Goal: Task Accomplishment & Management: Complete application form

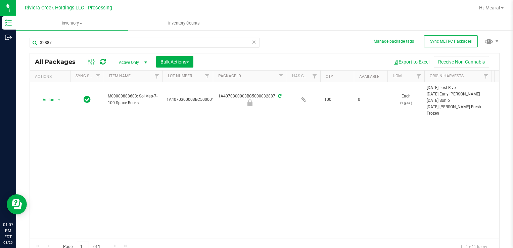
click at [436, 175] on div "Action Action Edit attributes Global inventory Locate package Package audit log…" at bounding box center [265, 160] width 470 height 156
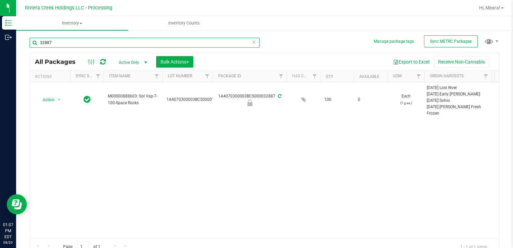
drag, startPoint x: 67, startPoint y: 45, endPoint x: 82, endPoint y: 70, distance: 28.6
click at [0, 45] on html "Inventory Outbound 01:07 PM EDT [DATE] 08/20 Riviera Creek Holdings LLC - Proce…" at bounding box center [256, 124] width 513 height 248
type input "32886"
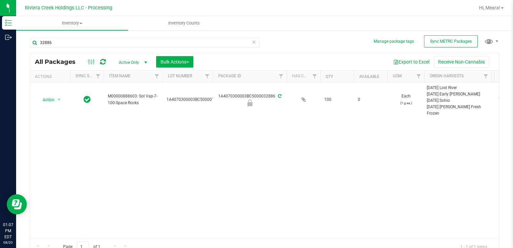
click at [253, 44] on icon at bounding box center [254, 42] width 5 height 8
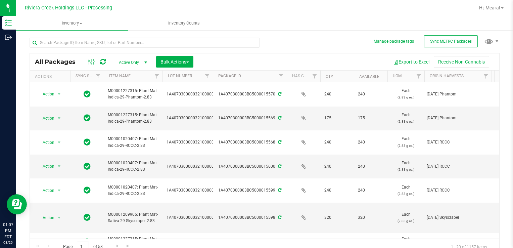
click at [307, 52] on div "All Packages Active Only Active Only Lab Samples Locked All External Internal B…" at bounding box center [265, 143] width 470 height 224
click at [337, 49] on div "All Packages Active Only Active Only Lab Samples Locked All External Internal B…" at bounding box center [265, 143] width 470 height 224
click at [118, 47] on input "text" at bounding box center [145, 43] width 230 height 10
type input "35007"
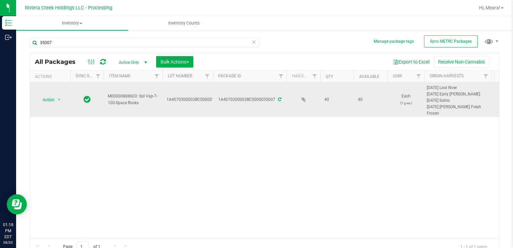
click at [55, 101] on span "select" at bounding box center [59, 99] width 8 height 9
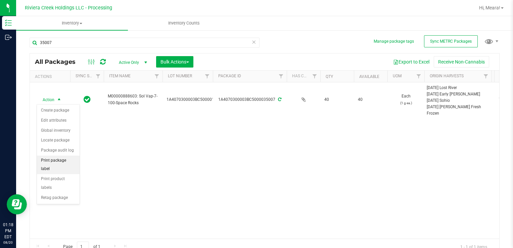
click at [70, 162] on li "Print package label" at bounding box center [58, 165] width 43 height 18
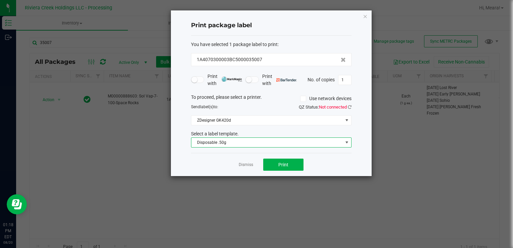
click at [231, 144] on span "Disposable .50g" at bounding box center [266, 142] width 151 height 9
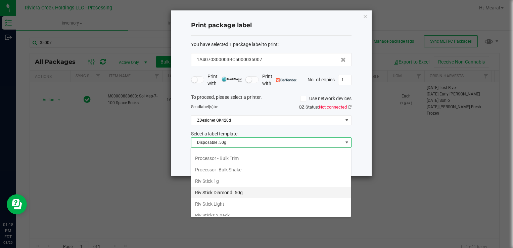
scroll to position [316, 0]
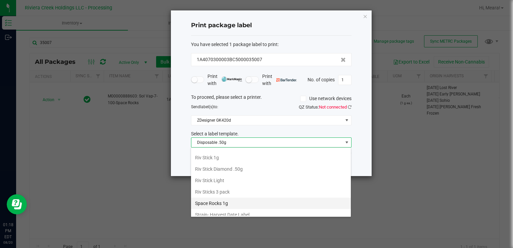
click at [230, 197] on li "Space Rocks 1g" at bounding box center [271, 202] width 160 height 11
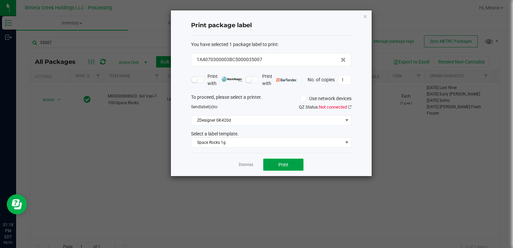
click at [279, 167] on button "Print" at bounding box center [283, 165] width 40 height 12
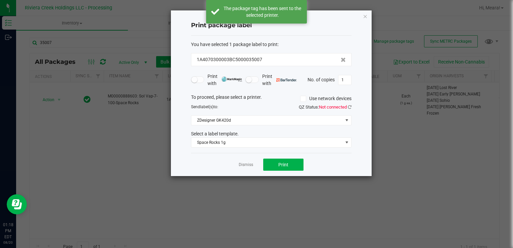
drag, startPoint x: 244, startPoint y: 165, endPoint x: 197, endPoint y: 158, distance: 46.6
click at [243, 165] on link "Dismiss" at bounding box center [246, 165] width 14 height 6
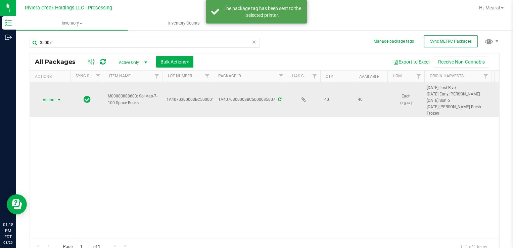
click at [49, 102] on span "Action" at bounding box center [46, 99] width 18 height 9
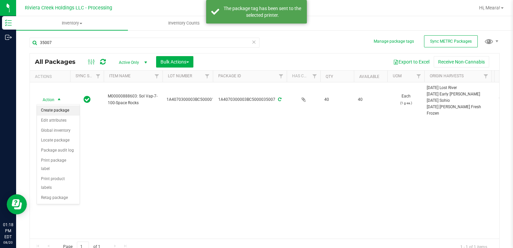
click at [54, 109] on li "Create package" at bounding box center [58, 110] width 43 height 10
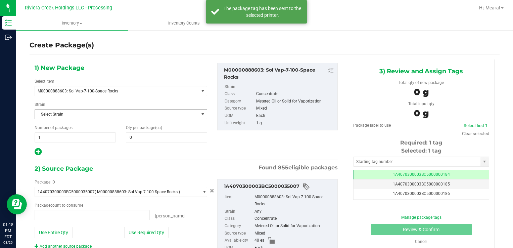
type input "0 ea"
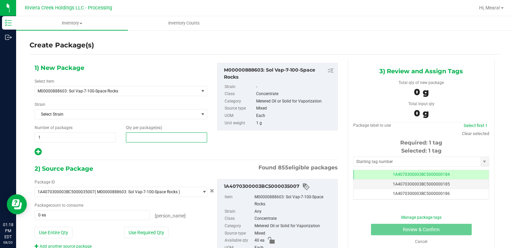
drag, startPoint x: 142, startPoint y: 141, endPoint x: 137, endPoint y: 140, distance: 4.8
click at [141, 141] on span at bounding box center [166, 137] width 81 height 10
type input "25"
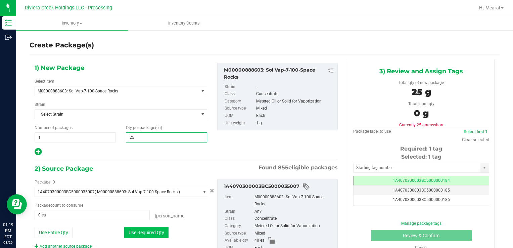
type input "25"
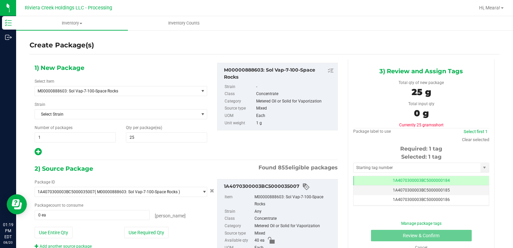
drag, startPoint x: 153, startPoint y: 234, endPoint x: 175, endPoint y: 215, distance: 28.1
click at [153, 233] on button "Use Required Qty" at bounding box center [146, 232] width 44 height 11
type input "25 ea"
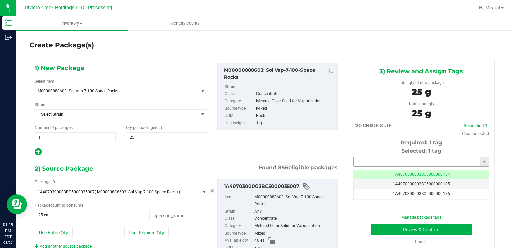
click at [365, 163] on input "text" at bounding box center [417, 161] width 127 height 9
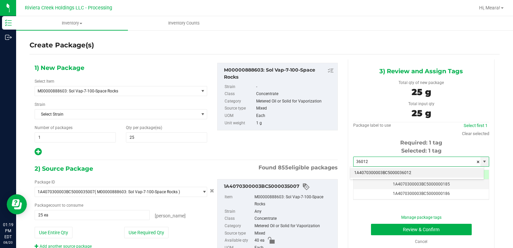
click at [367, 174] on li "1A4070300003BC5000036012" at bounding box center [417, 173] width 134 height 10
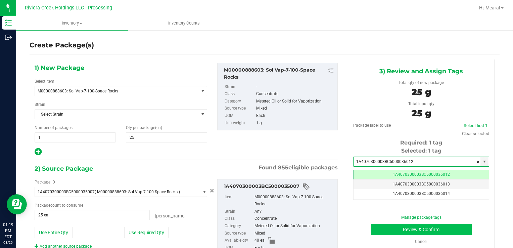
type input "1A4070300003BC5000036012"
click at [387, 230] on button "Review & Confirm" at bounding box center [421, 229] width 101 height 11
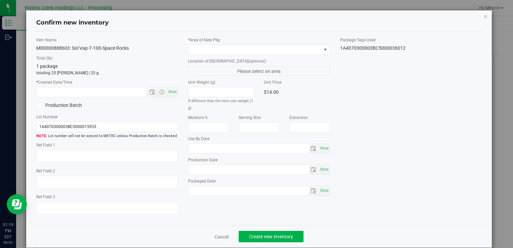
type input "[DATE]"
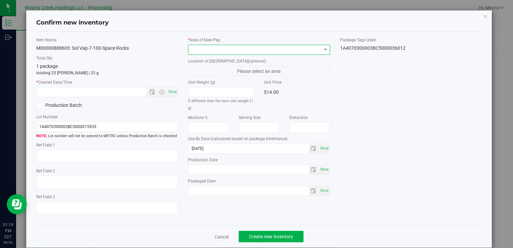
click at [281, 51] on span at bounding box center [254, 49] width 133 height 9
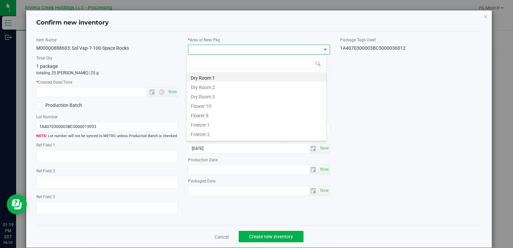
drag, startPoint x: 215, startPoint y: 100, endPoint x: 209, endPoint y: 101, distance: 6.0
click at [215, 100] on li "Dry Room 3" at bounding box center [257, 95] width 140 height 9
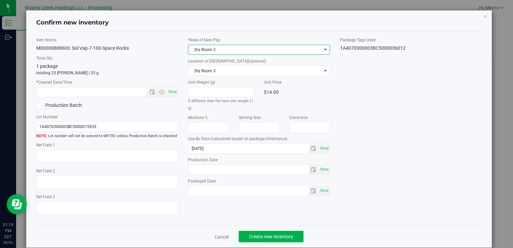
click at [202, 56] on div "* Area of [GEOGRAPHIC_DATA] Dry Room 3 Location of [GEOGRAPHIC_DATA] (optional)…" at bounding box center [259, 118] width 152 height 162
click at [203, 52] on span "Dry Room 3" at bounding box center [254, 49] width 133 height 9
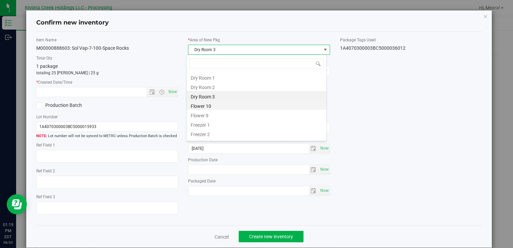
click at [204, 104] on li "Flower 10" at bounding box center [257, 104] width 140 height 9
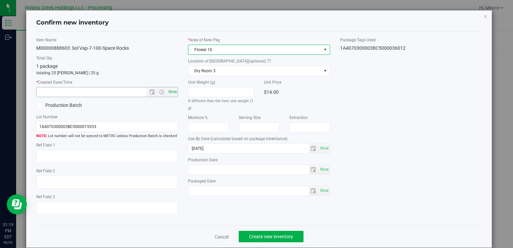
click at [175, 90] on span "Now" at bounding box center [172, 92] width 11 height 10
type input "[DATE] 1:19 PM"
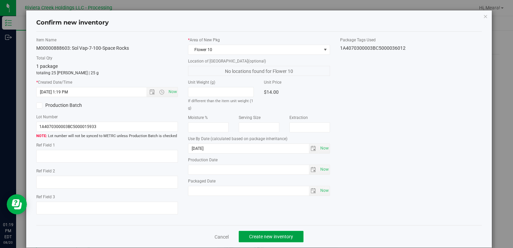
click at [274, 233] on button "Create new inventory" at bounding box center [271, 236] width 65 height 11
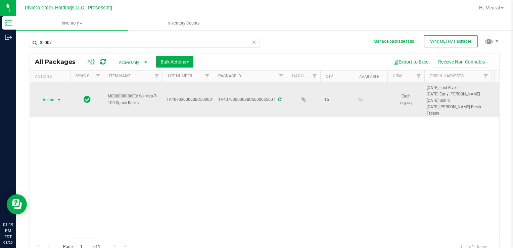
click at [47, 101] on span "Action" at bounding box center [46, 99] width 18 height 9
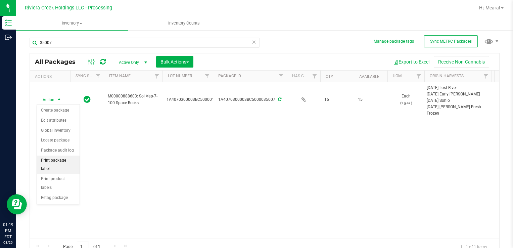
click at [70, 158] on li "Print package label" at bounding box center [58, 165] width 43 height 18
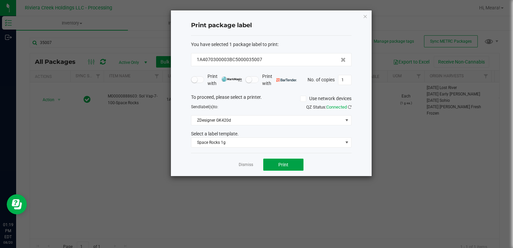
click at [286, 164] on button "Print" at bounding box center [283, 165] width 40 height 12
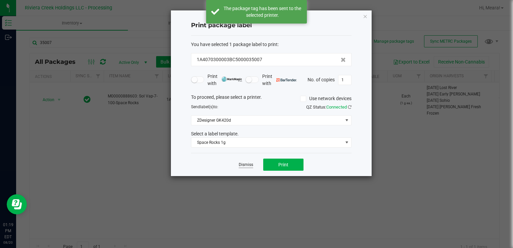
click at [240, 164] on link "Dismiss" at bounding box center [246, 165] width 14 height 6
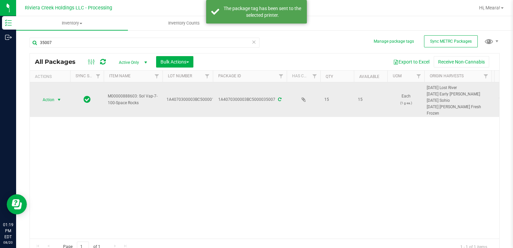
drag, startPoint x: 61, startPoint y: 101, endPoint x: 54, endPoint y: 101, distance: 7.1
click at [59, 101] on span "select" at bounding box center [58, 99] width 5 height 5
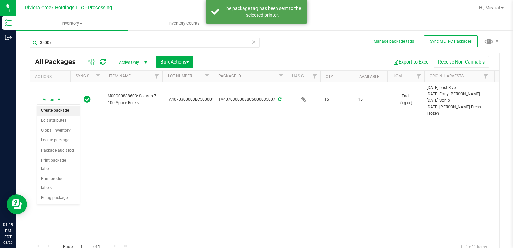
click at [50, 106] on li "Create package" at bounding box center [58, 110] width 43 height 10
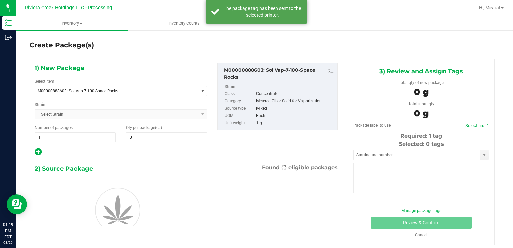
type input "0"
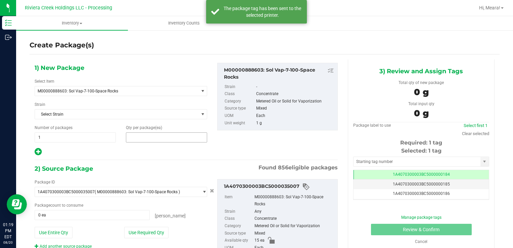
click at [173, 140] on span at bounding box center [166, 137] width 81 height 10
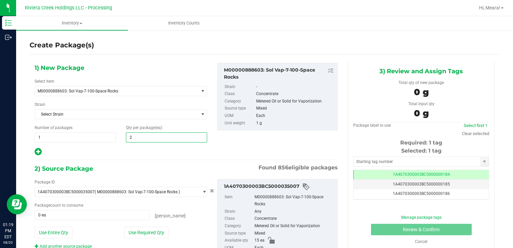
type input "21"
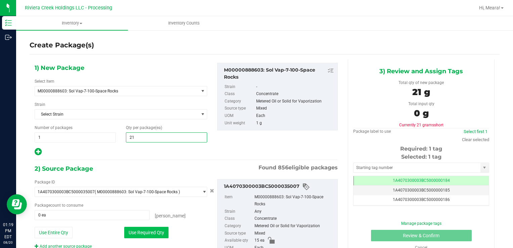
type input "21"
click at [155, 229] on button "Use Required Qty" at bounding box center [146, 232] width 44 height 11
type input "15 ea"
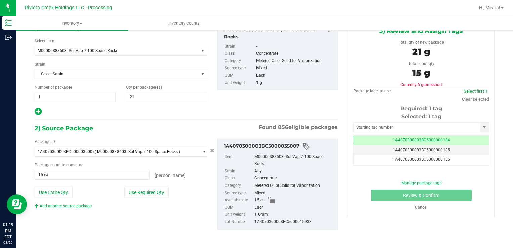
click at [80, 200] on div "Package ID 1A4070300003BC5000035007 ( M00000888603: Sol Vap-7-100-Space Rocks )…" at bounding box center [121, 174] width 183 height 70
click at [81, 204] on link "Add another source package" at bounding box center [63, 206] width 57 height 5
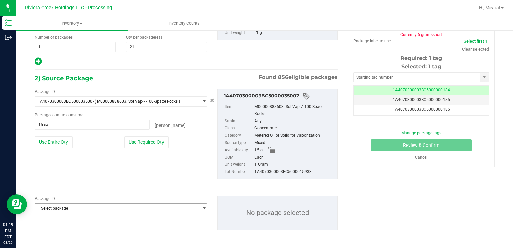
click at [83, 205] on span "Select package" at bounding box center [117, 208] width 164 height 9
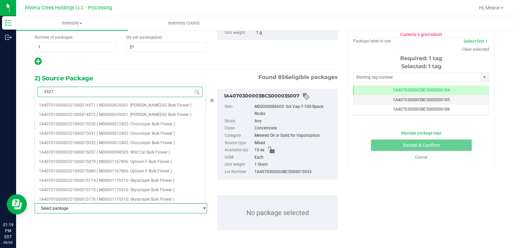
type input "35279"
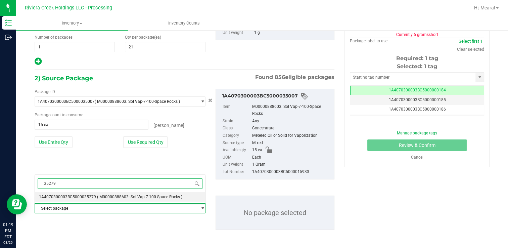
click at [182, 195] on li "1A4070300003BC5000035279 ( M00000888603: Sol Vap-7-100-Space Rocks )" at bounding box center [120, 196] width 170 height 9
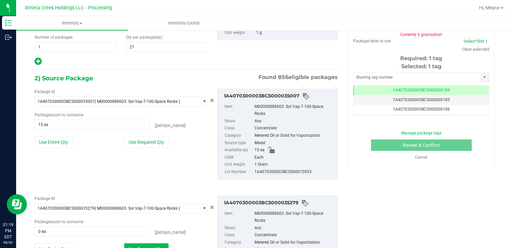
click at [156, 243] on button "Use Required Qty" at bounding box center [146, 248] width 44 height 11
type input "6 ea"
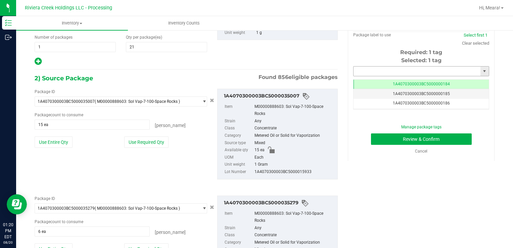
click at [367, 72] on input "text" at bounding box center [417, 71] width 127 height 9
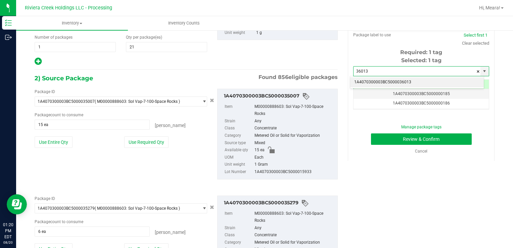
click at [368, 80] on li "1A4070300003BC5000036013" at bounding box center [417, 82] width 134 height 10
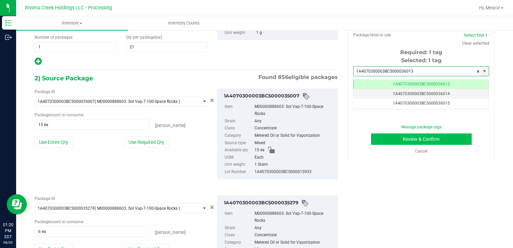
type input "1A4070300003BC5000036013"
click at [382, 139] on button "Review & Confirm" at bounding box center [421, 138] width 101 height 11
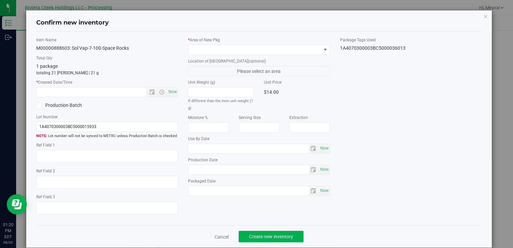
type input "[DATE]"
click at [301, 42] on label "* Area of [GEOGRAPHIC_DATA]" at bounding box center [259, 40] width 142 height 6
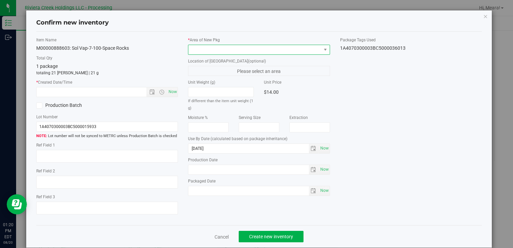
drag, startPoint x: 300, startPoint y: 49, endPoint x: 293, endPoint y: 50, distance: 7.5
click at [300, 49] on span at bounding box center [254, 49] width 133 height 9
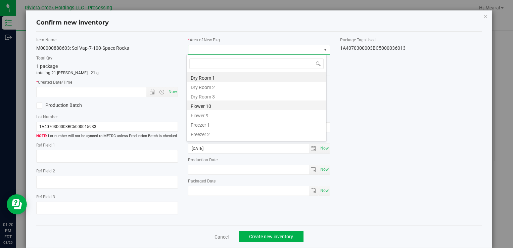
click at [208, 102] on li "Flower 10" at bounding box center [257, 104] width 140 height 9
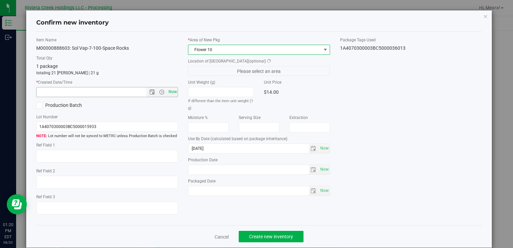
click at [167, 89] on span "Now" at bounding box center [172, 92] width 11 height 10
type input "[DATE] 1:20 PM"
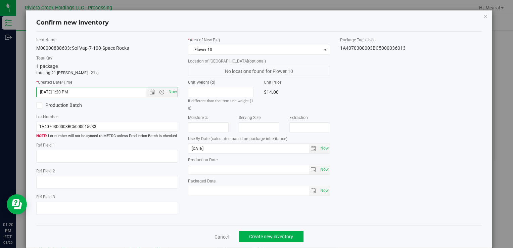
click at [272, 230] on div "Cancel Create new inventory" at bounding box center [259, 236] width 446 height 23
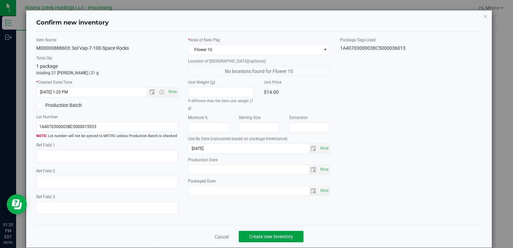
click at [273, 234] on span "Create new inventory" at bounding box center [271, 236] width 44 height 5
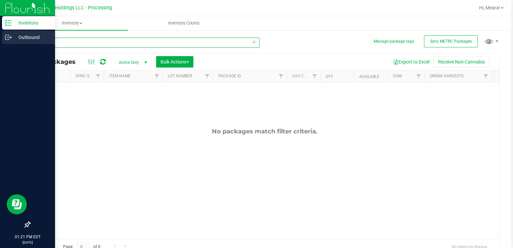
click at [8, 37] on div "Inventory Outbound 01:21 PM EDT [DATE] 08/20 Riviera Creek Holdings LLC - Proce…" at bounding box center [256, 124] width 513 height 248
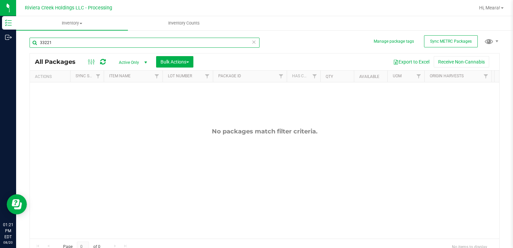
type input "33221"
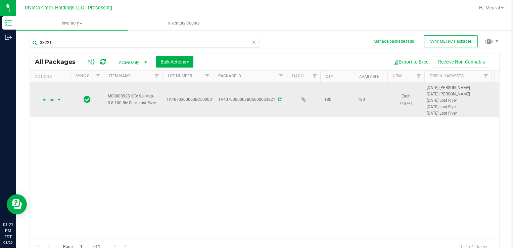
click at [54, 102] on span "Action" at bounding box center [46, 99] width 18 height 9
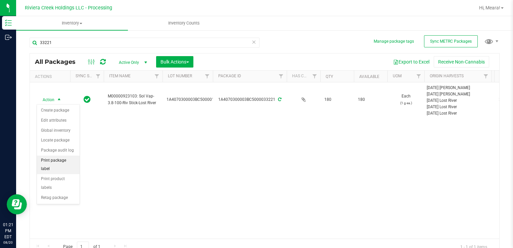
click at [70, 158] on li "Print package label" at bounding box center [58, 165] width 43 height 18
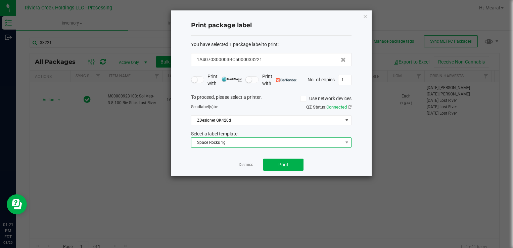
click at [247, 142] on span "Space Rocks 1g" at bounding box center [266, 142] width 151 height 9
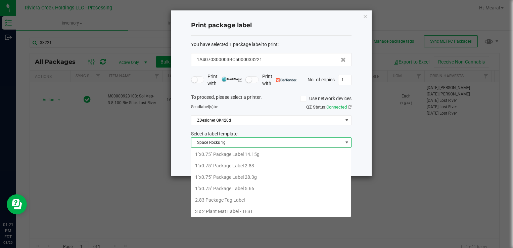
scroll to position [10, 161]
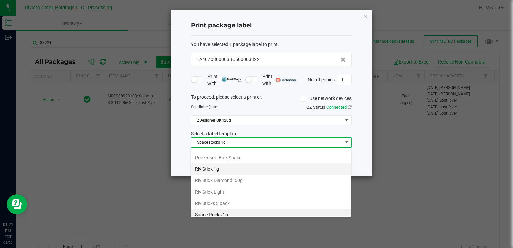
click at [210, 167] on li "Riv Stick 1g" at bounding box center [271, 168] width 160 height 11
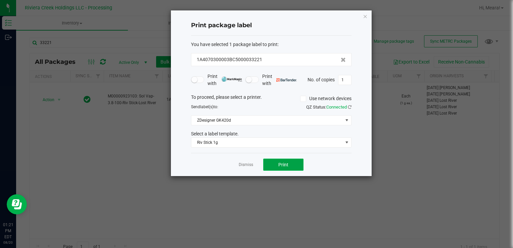
click at [273, 164] on button "Print" at bounding box center [283, 165] width 40 height 12
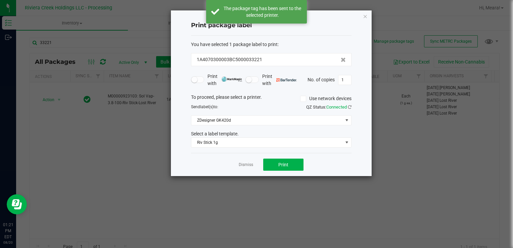
drag, startPoint x: 245, startPoint y: 165, endPoint x: 159, endPoint y: 152, distance: 86.2
click at [243, 167] on link "Dismiss" at bounding box center [246, 165] width 14 height 6
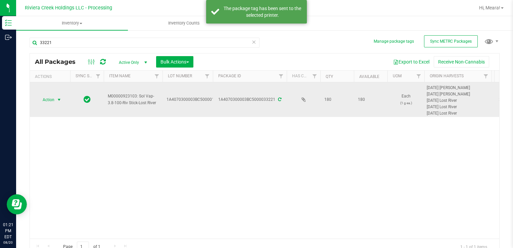
click at [39, 100] on span "Action" at bounding box center [46, 99] width 18 height 9
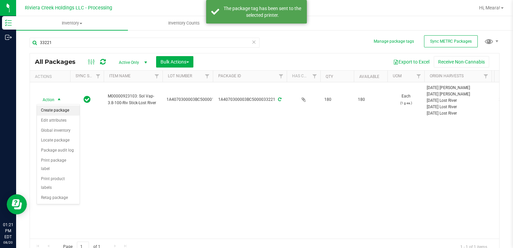
click at [61, 111] on li "Create package" at bounding box center [58, 110] width 43 height 10
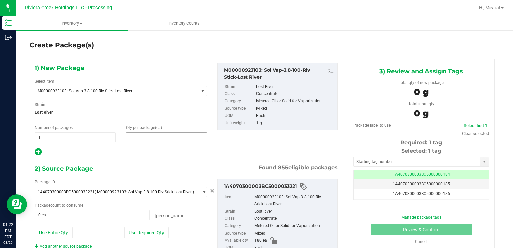
click at [171, 136] on span at bounding box center [166, 137] width 81 height 10
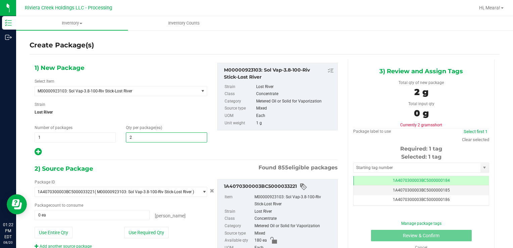
type input "20"
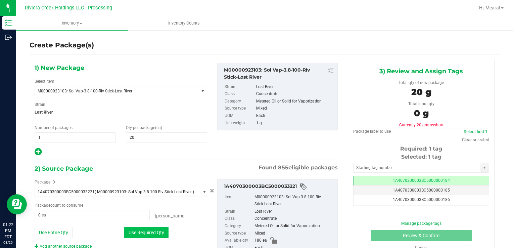
click at [151, 228] on button "Use Required Qty" at bounding box center [146, 232] width 44 height 11
type input "20 ea"
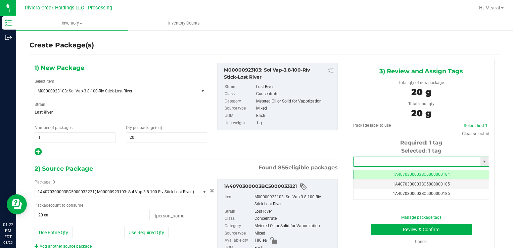
click at [400, 161] on input "text" at bounding box center [417, 161] width 127 height 9
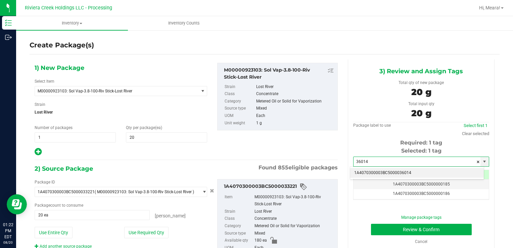
click at [400, 169] on li "1A4070300003BC5000036014" at bounding box center [417, 173] width 134 height 10
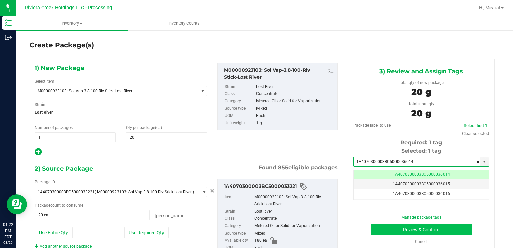
type input "1A4070300003BC5000036014"
click at [382, 228] on button "Review & Confirm" at bounding box center [421, 229] width 101 height 11
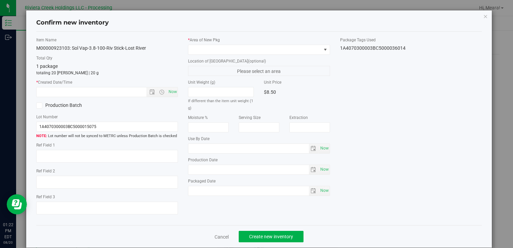
type input "[DATE]"
click at [269, 54] on div "* Area of [GEOGRAPHIC_DATA] Location of [GEOGRAPHIC_DATA] (optional) Please sel…" at bounding box center [259, 118] width 152 height 162
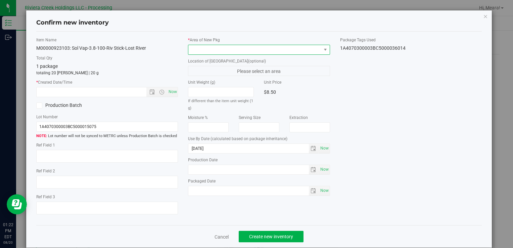
click at [269, 51] on span at bounding box center [254, 49] width 133 height 9
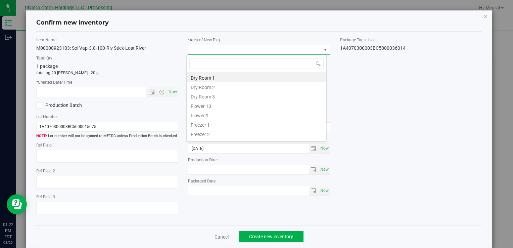
click at [205, 108] on li "Flower 10" at bounding box center [257, 104] width 140 height 9
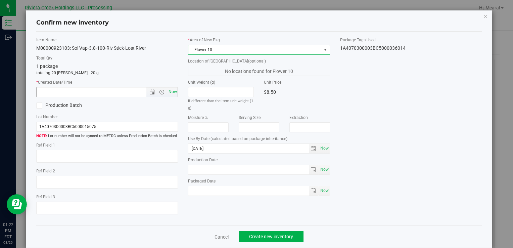
click at [174, 92] on span "Now" at bounding box center [172, 92] width 11 height 10
type input "[DATE] 1:22 PM"
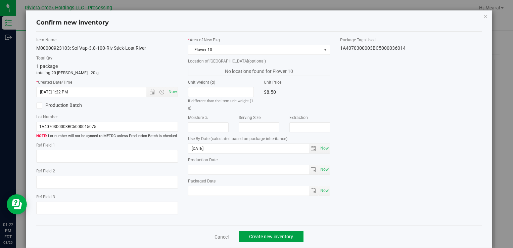
click at [282, 233] on button "Create new inventory" at bounding box center [271, 236] width 65 height 11
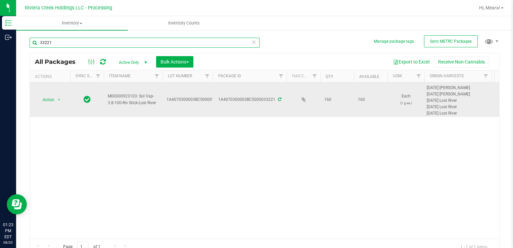
drag, startPoint x: 55, startPoint y: 45, endPoint x: 257, endPoint y: 101, distance: 209.2
click at [3, 35] on div "Inventory Outbound 01:23 PM EDT [DATE] 08/20 Riviera Creek Holdings LLC - Proce…" at bounding box center [256, 124] width 513 height 248
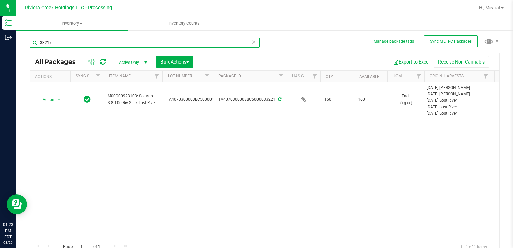
type input "33217"
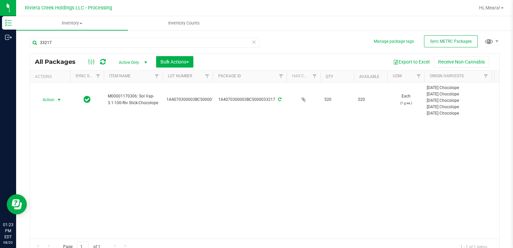
click at [53, 103] on span "Action" at bounding box center [46, 99] width 18 height 9
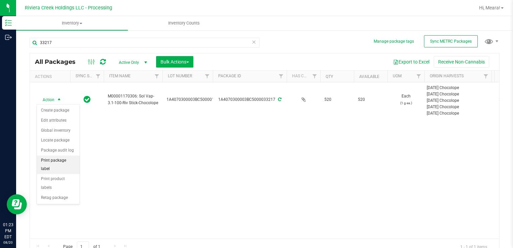
click at [68, 159] on li "Print package label" at bounding box center [58, 165] width 43 height 18
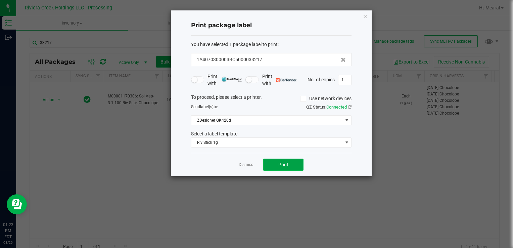
click at [274, 159] on button "Print" at bounding box center [283, 165] width 40 height 12
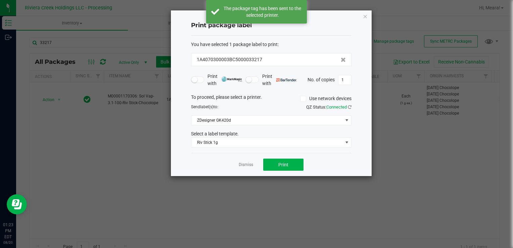
click at [250, 162] on link "Dismiss" at bounding box center [246, 165] width 14 height 6
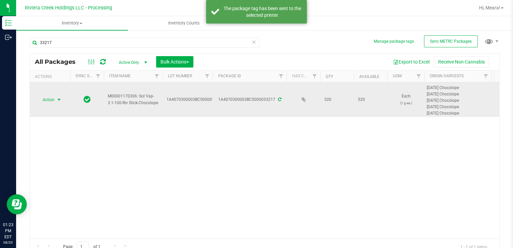
click at [60, 98] on span "select" at bounding box center [58, 99] width 5 height 5
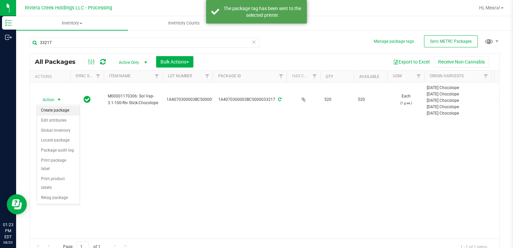
click at [61, 110] on li "Create package" at bounding box center [58, 110] width 43 height 10
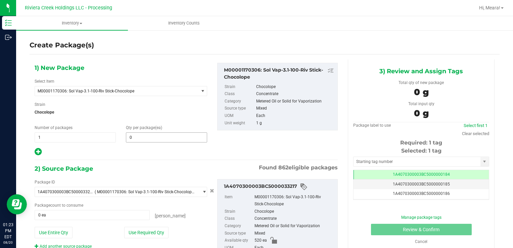
click at [165, 134] on span "0 0" at bounding box center [166, 137] width 81 height 10
type input "20"
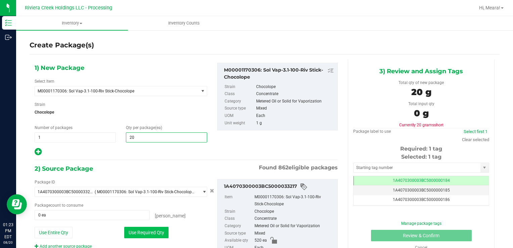
type input "20"
drag, startPoint x: 128, startPoint y: 229, endPoint x: 133, endPoint y: 230, distance: 5.5
click at [133, 230] on button "Use Required Qty" at bounding box center [146, 232] width 44 height 11
type input "20 ea"
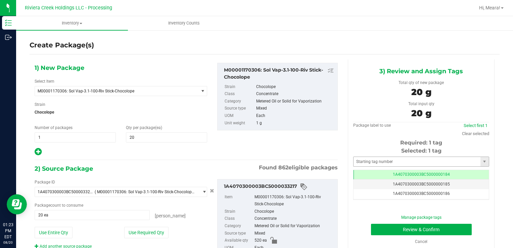
drag, startPoint x: 349, startPoint y: 155, endPoint x: 355, endPoint y: 159, distance: 6.5
click at [350, 156] on div "3) Review and Assign Tags Total qty of new package 20 g Total input qty 20 g Pa…" at bounding box center [421, 155] width 147 height 192
click at [357, 160] on input "text" at bounding box center [417, 161] width 127 height 9
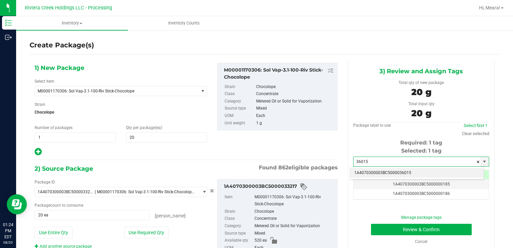
click at [368, 170] on li "1A4070300003BC5000036015" at bounding box center [417, 173] width 134 height 10
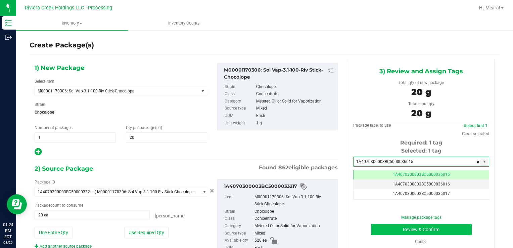
type input "1A4070300003BC5000036015"
click at [376, 227] on button "Review & Confirm" at bounding box center [421, 229] width 101 height 11
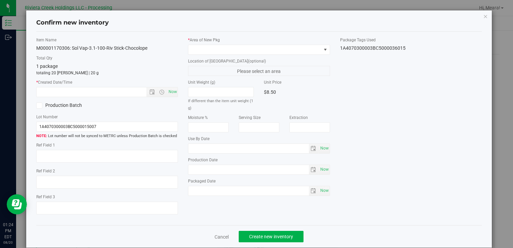
type input "[DATE]"
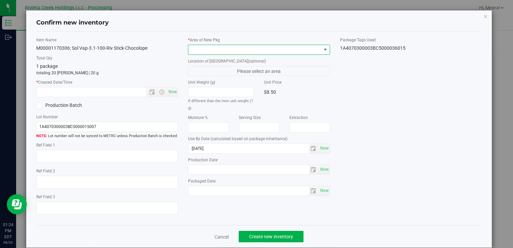
click at [261, 49] on span at bounding box center [254, 49] width 133 height 9
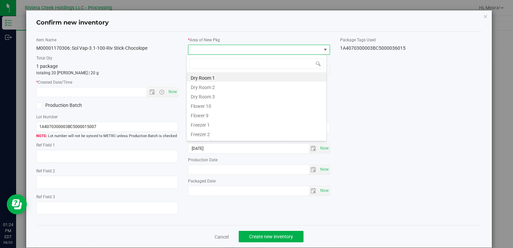
click at [210, 108] on li "Flower 10" at bounding box center [257, 104] width 140 height 9
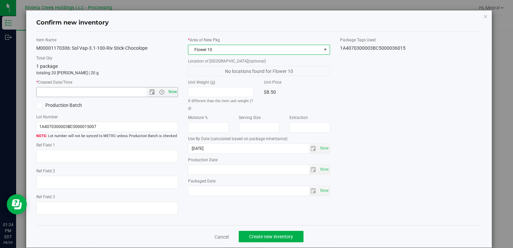
click at [172, 90] on span "Now" at bounding box center [172, 92] width 11 height 10
type input "[DATE] 1:24 PM"
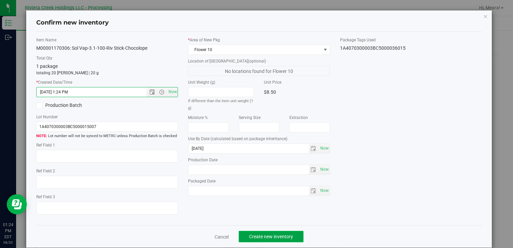
click at [287, 234] on span "Create new inventory" at bounding box center [271, 236] width 44 height 5
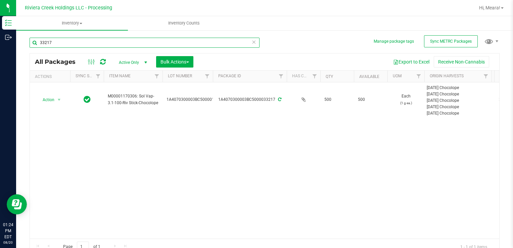
drag, startPoint x: 63, startPoint y: 47, endPoint x: 123, endPoint y: 67, distance: 62.6
click at [4, 41] on div "Inventory Outbound 01:24 PM EDT [DATE] 08/20 Riviera Creek Holdings LLC - Proce…" at bounding box center [256, 124] width 513 height 248
type input "35280"
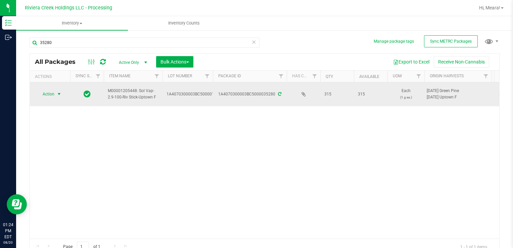
click at [50, 97] on span "Action" at bounding box center [46, 93] width 18 height 9
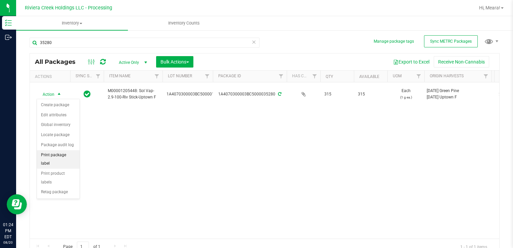
click at [68, 152] on li "Print package label" at bounding box center [58, 159] width 43 height 18
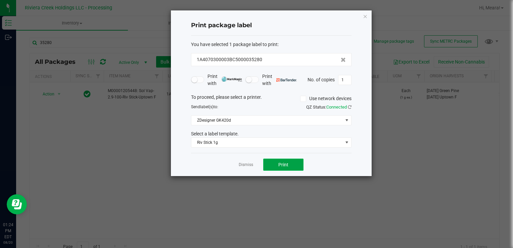
click at [285, 163] on span "Print" at bounding box center [283, 164] width 10 height 5
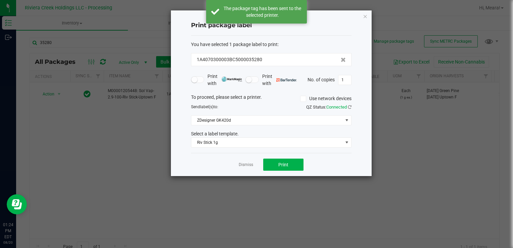
click at [245, 165] on link "Dismiss" at bounding box center [246, 165] width 14 height 6
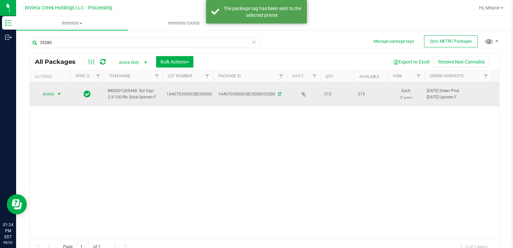
click at [51, 92] on span "Action" at bounding box center [46, 93] width 18 height 9
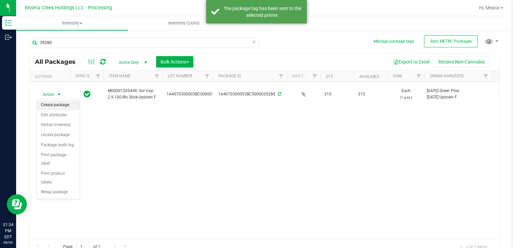
click at [59, 104] on li "Create package" at bounding box center [58, 105] width 43 height 10
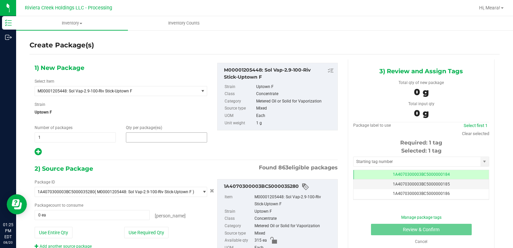
click at [167, 138] on span at bounding box center [166, 137] width 81 height 10
type input "20"
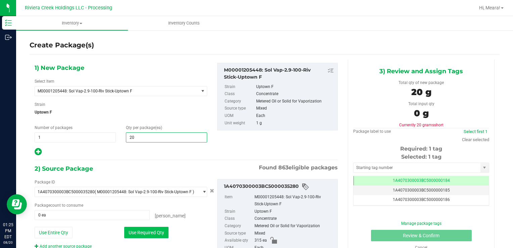
type input "20"
click at [139, 232] on button "Use Required Qty" at bounding box center [146, 232] width 44 height 11
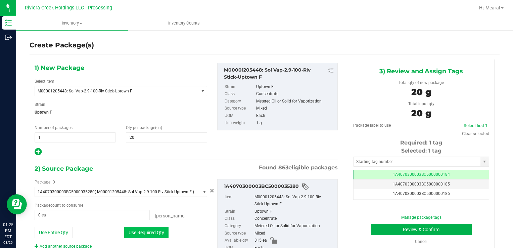
type input "20 ea"
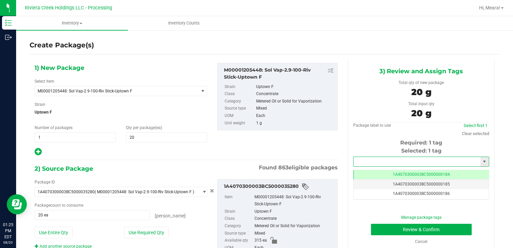
click at [378, 161] on input "text" at bounding box center [417, 161] width 127 height 9
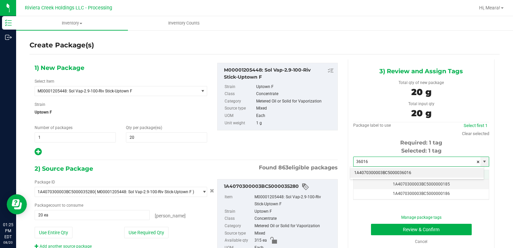
click at [375, 170] on li "1A4070300003BC5000036016" at bounding box center [417, 173] width 134 height 10
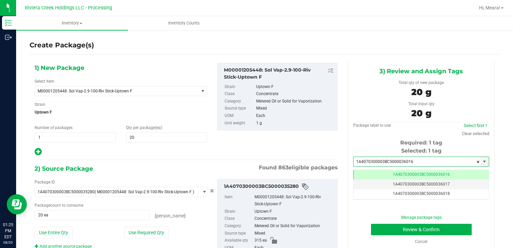
type input "1A4070300003BC5000036016"
click at [380, 222] on div "Manage package tags Review & Confirm Cancel" at bounding box center [421, 229] width 126 height 30
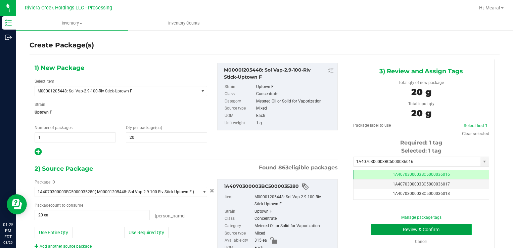
click at [380, 228] on button "Review & Confirm" at bounding box center [421, 229] width 101 height 11
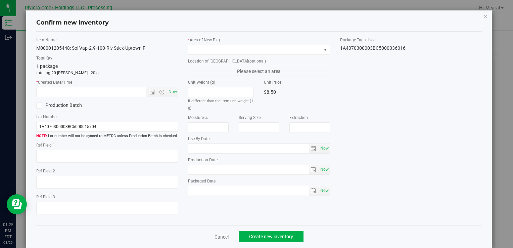
type input "[DATE]"
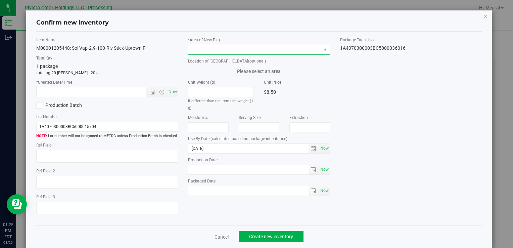
click at [288, 52] on span at bounding box center [254, 49] width 133 height 9
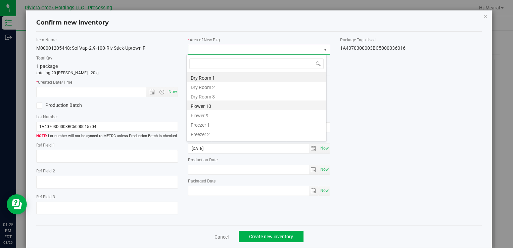
click at [193, 107] on li "Flower 10" at bounding box center [257, 104] width 140 height 9
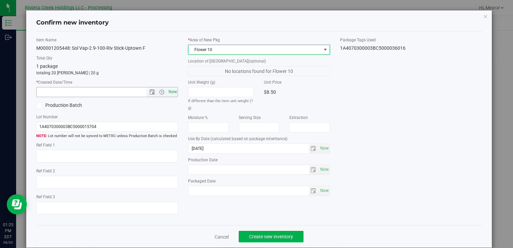
click at [169, 93] on span "Now" at bounding box center [172, 92] width 11 height 10
type input "[DATE] 1:25 PM"
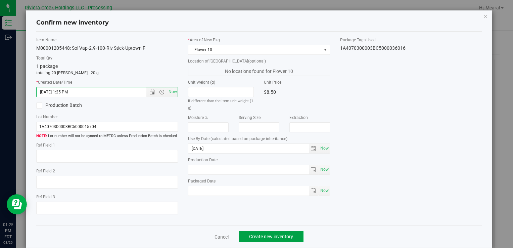
click at [271, 237] on span "Create new inventory" at bounding box center [271, 236] width 44 height 5
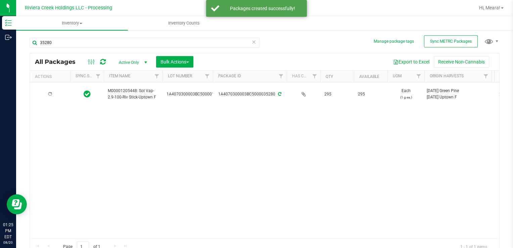
type input "[DATE]"
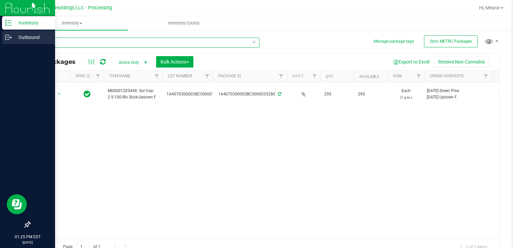
drag, startPoint x: 78, startPoint y: 46, endPoint x: 0, endPoint y: 34, distance: 78.1
click at [0, 34] on div "Inventory Outbound 01:25 PM EDT [DATE] 08/20 Riviera Creek Holdings LLC - Proce…" at bounding box center [256, 124] width 513 height 248
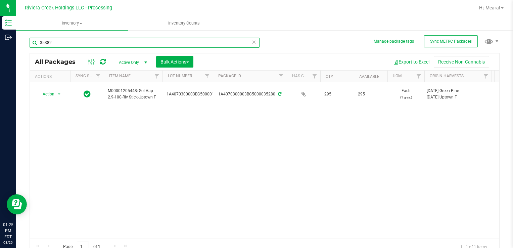
type input "35382"
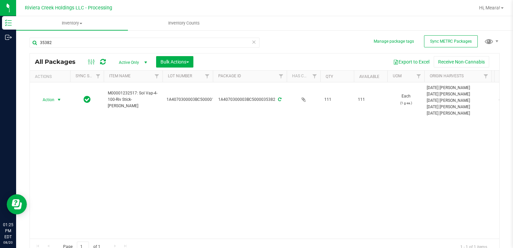
click at [53, 99] on span "Action" at bounding box center [46, 99] width 18 height 9
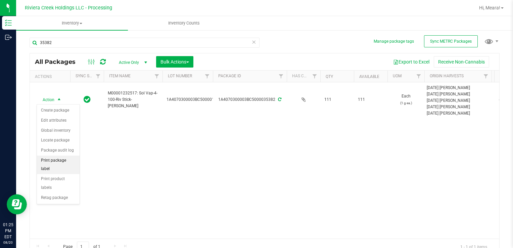
click at [69, 160] on li "Print package label" at bounding box center [58, 165] width 43 height 18
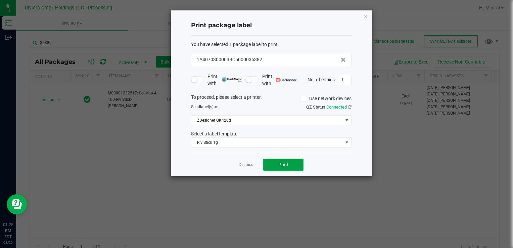
click at [279, 165] on span "Print" at bounding box center [283, 164] width 10 height 5
click at [244, 163] on div at bounding box center [271, 93] width 201 height 166
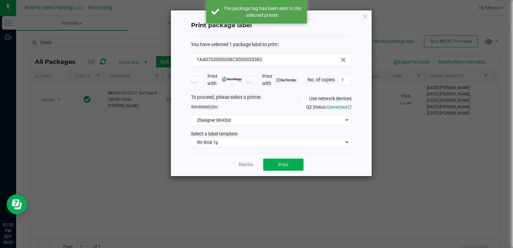
drag, startPoint x: 244, startPoint y: 166, endPoint x: 149, endPoint y: 143, distance: 97.7
click at [244, 166] on link "Dismiss" at bounding box center [246, 165] width 14 height 6
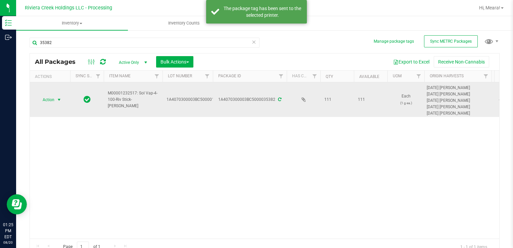
click at [56, 102] on span "select" at bounding box center [59, 99] width 8 height 9
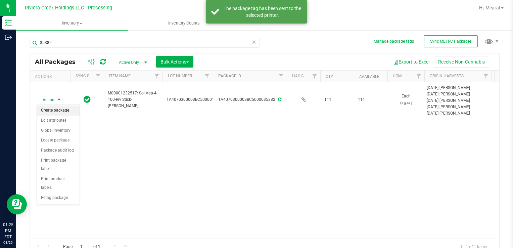
click at [62, 112] on li "Create package" at bounding box center [58, 110] width 43 height 10
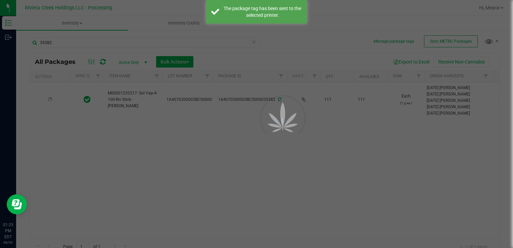
click at [62, 112] on div at bounding box center [256, 124] width 513 height 248
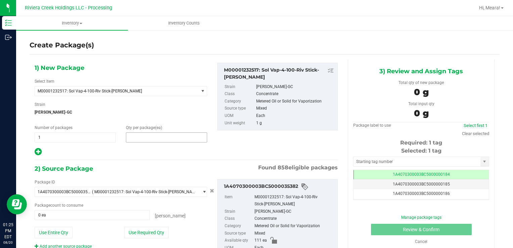
click at [187, 138] on span at bounding box center [166, 137] width 81 height 10
type input "20"
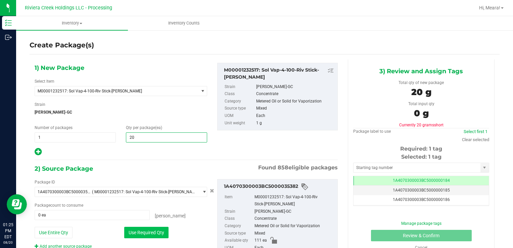
type input "20"
click at [130, 232] on button "Use Required Qty" at bounding box center [146, 232] width 44 height 11
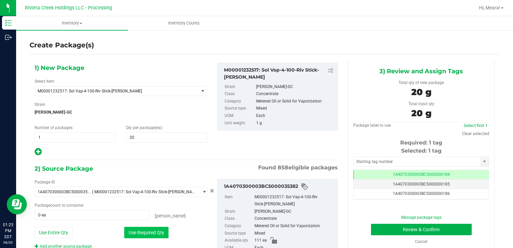
type input "20 ea"
click at [370, 159] on input "text" at bounding box center [417, 161] width 127 height 9
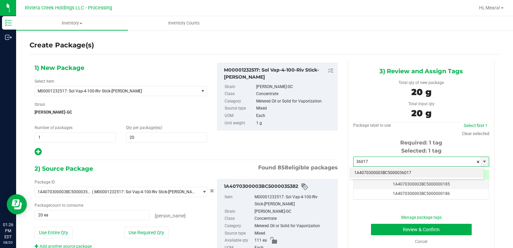
click at [373, 172] on li "1A4070300003BC5000036017" at bounding box center [417, 173] width 134 height 10
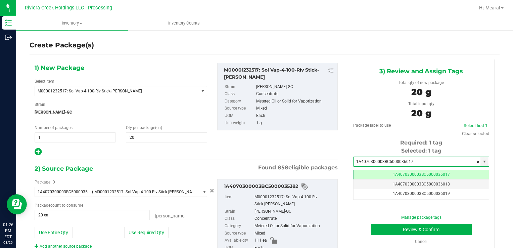
type input "1A4070300003BC5000036017"
click at [384, 222] on div "Manage package tags Review & Confirm Cancel" at bounding box center [421, 229] width 126 height 30
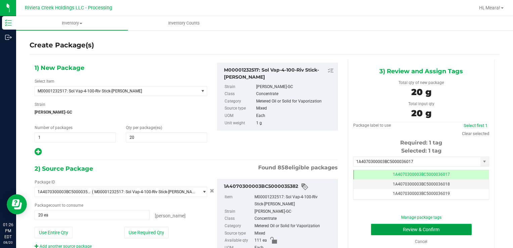
click at [378, 229] on button "Review & Confirm" at bounding box center [421, 229] width 101 height 11
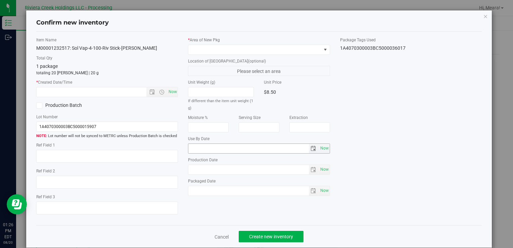
type input "[DATE]"
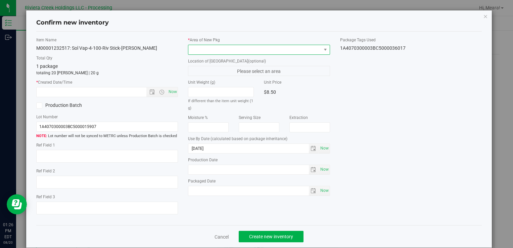
click at [253, 48] on span at bounding box center [254, 49] width 133 height 9
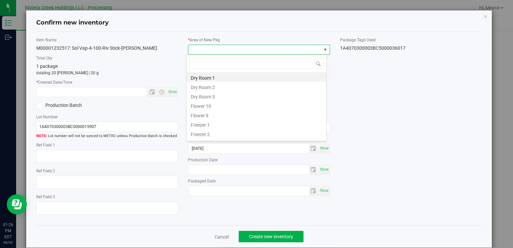
drag, startPoint x: 213, startPoint y: 101, endPoint x: 203, endPoint y: 98, distance: 10.5
click at [212, 101] on li "Flower 10" at bounding box center [257, 104] width 140 height 9
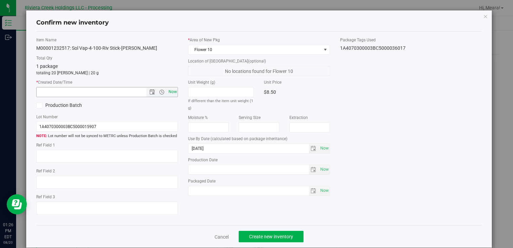
click at [174, 91] on span "Now" at bounding box center [172, 92] width 11 height 10
type input "[DATE] 1:26 PM"
click at [265, 232] on button "Create new inventory" at bounding box center [271, 236] width 65 height 11
